Goal: Transaction & Acquisition: Purchase product/service

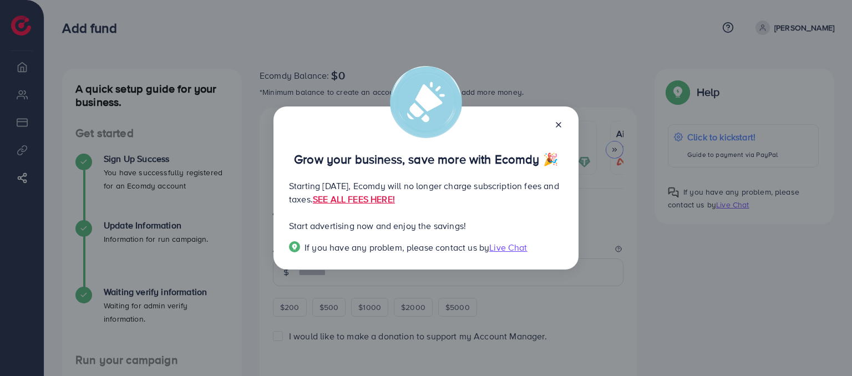
click at [670, 232] on div "Grow your business, save more with Ecomdy 🎉 Starting [DATE], Ecomdy will no lon…" at bounding box center [426, 188] width 852 height 376
click at [558, 123] on icon at bounding box center [558, 124] width 9 height 9
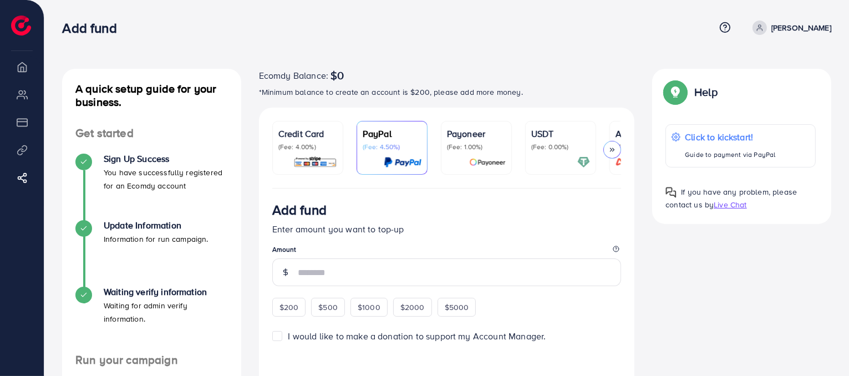
click at [19, 70] on li "Overview" at bounding box center [22, 66] width 44 height 22
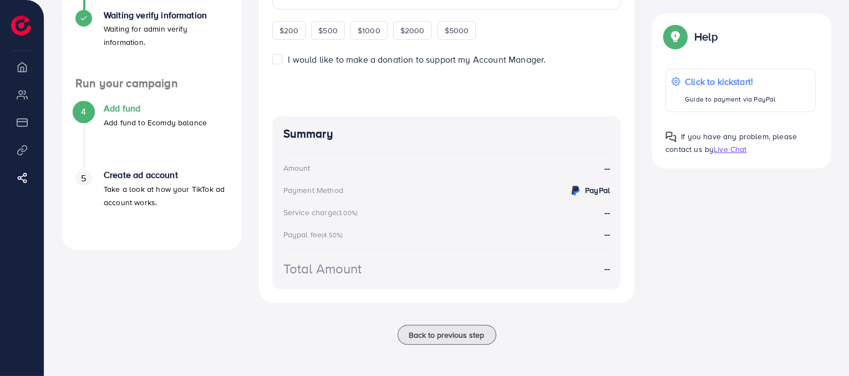
click at [88, 105] on div "4" at bounding box center [83, 111] width 17 height 17
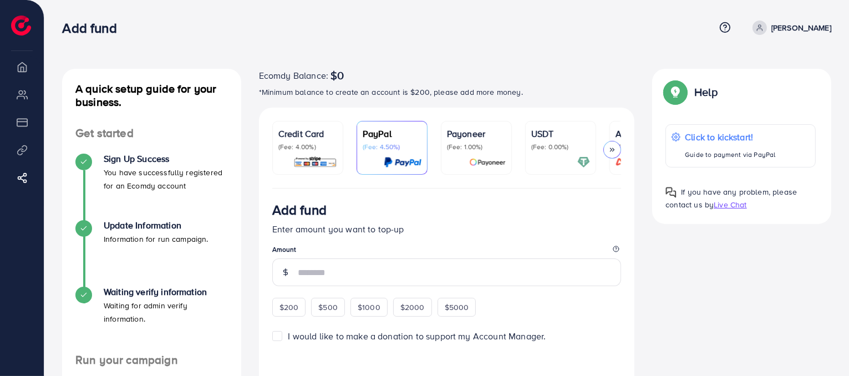
click at [353, 166] on ul "Credit Card (Fee: 4.00%) PayPal (Fee: 4.50%) Payoneer (Fee: 1.00%) USDT (Fee: 0…" at bounding box center [446, 155] width 349 height 68
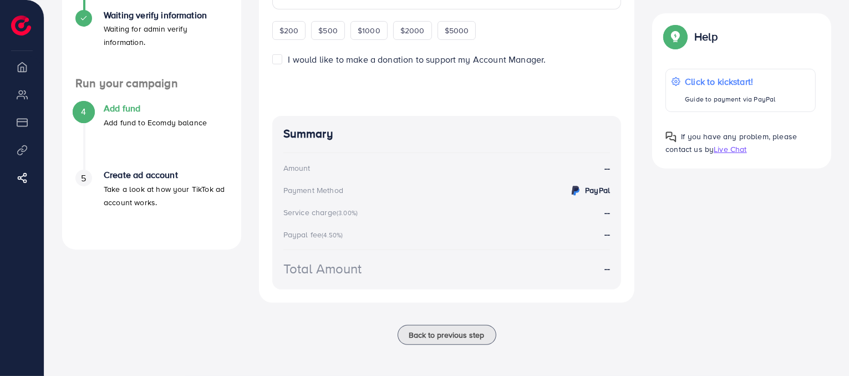
click at [847, 26] on div "A quick setup guide for your business. Get started Sign Up Success You have suc…" at bounding box center [446, 49] width 805 height 653
click at [846, 40] on div "A quick setup guide for your business. Get started Sign Up Success You have suc…" at bounding box center [446, 49] width 805 height 653
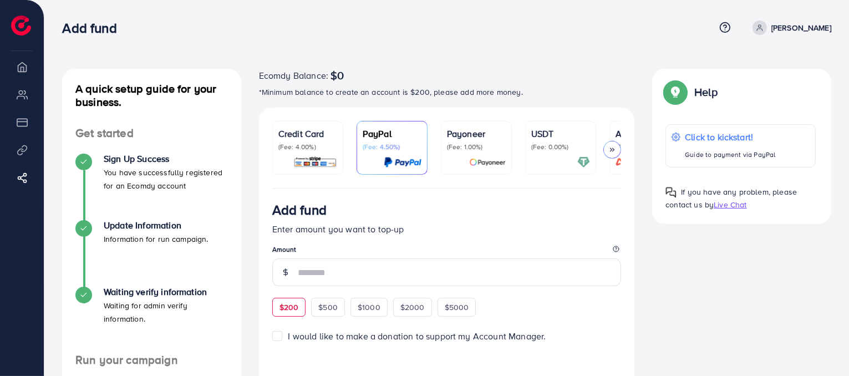
click at [289, 313] on span "$200" at bounding box center [289, 307] width 19 height 11
type input "***"
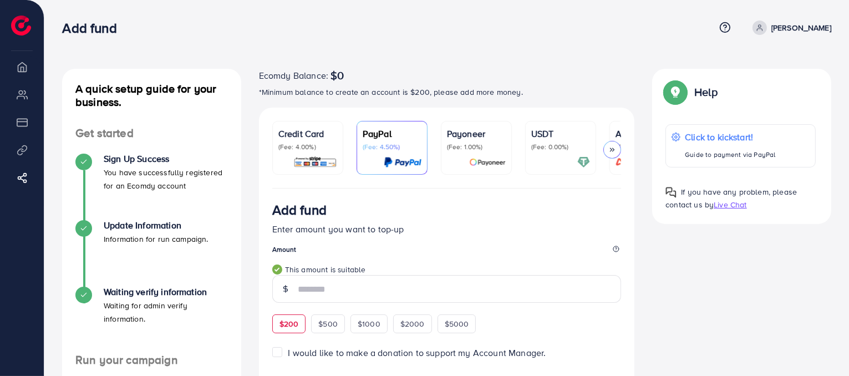
click at [288, 355] on label "I would like to make a donation to support my Account Manager." at bounding box center [417, 353] width 258 height 13
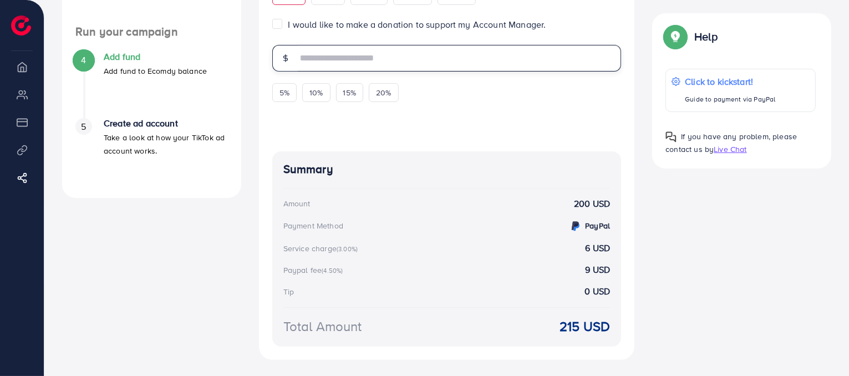
click at [504, 65] on input "text" at bounding box center [460, 58] width 324 height 27
click at [846, 156] on div "A quick setup guide for your business. Get started Sign Up Success You have suc…" at bounding box center [446, 53] width 805 height 762
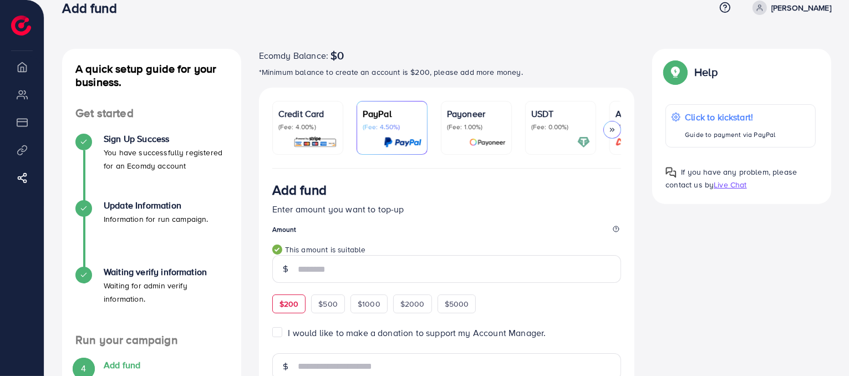
scroll to position [0, 0]
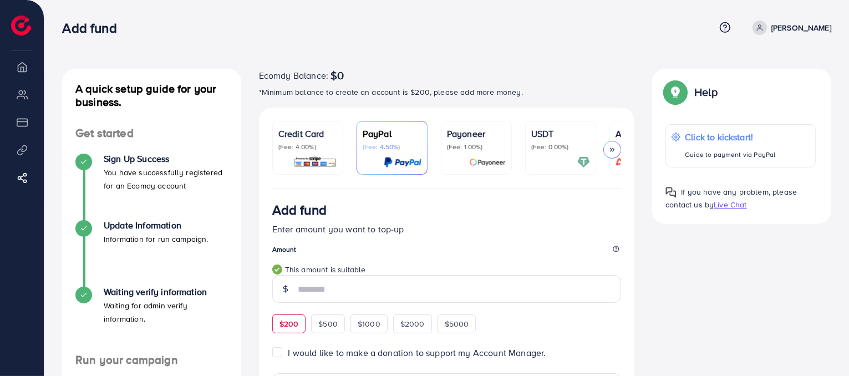
click at [284, 324] on span "$200" at bounding box center [289, 323] width 19 height 11
